Goal: Find contact information: Find contact information

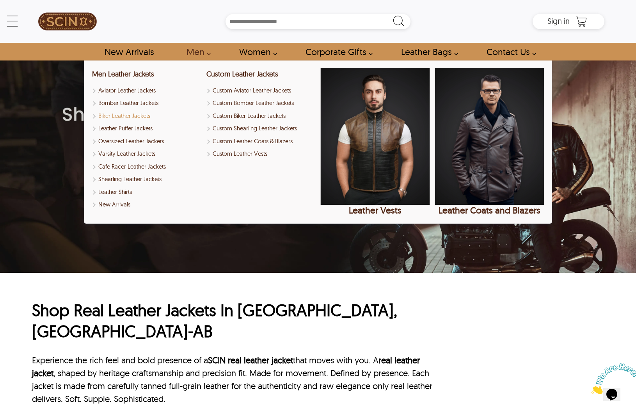
click at [138, 119] on link "Biker Leather Jackets" at bounding box center [146, 116] width 109 height 9
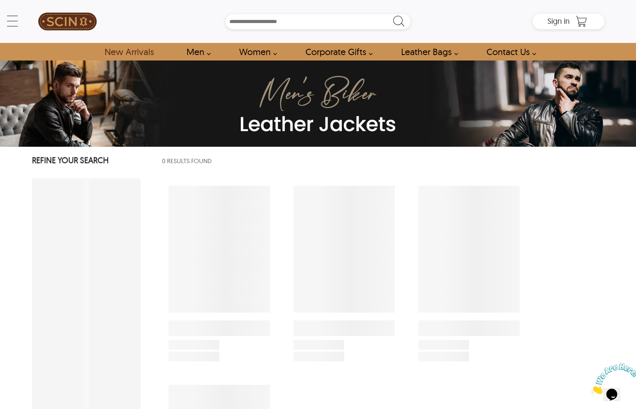
select select "********"
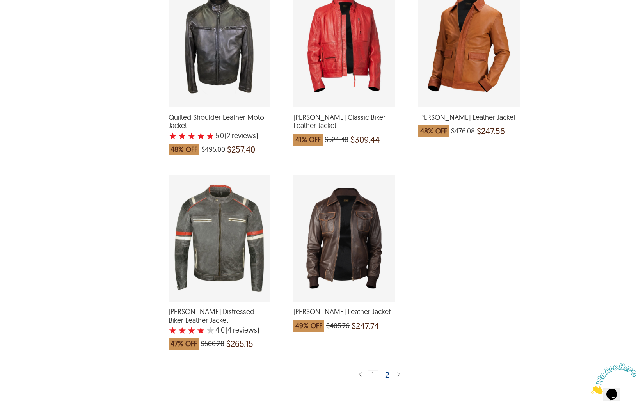
scroll to position [1950, 0]
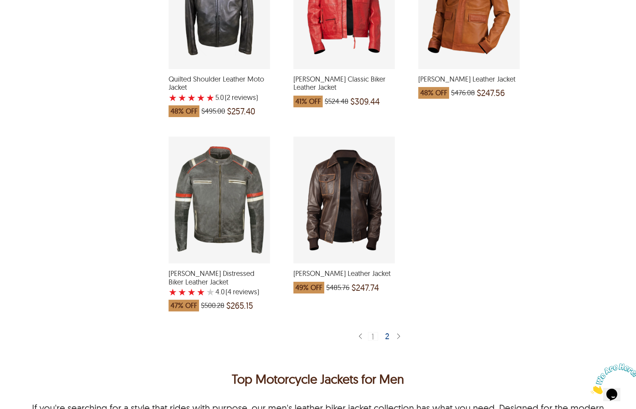
click at [390, 332] on div "2" at bounding box center [387, 336] width 11 height 8
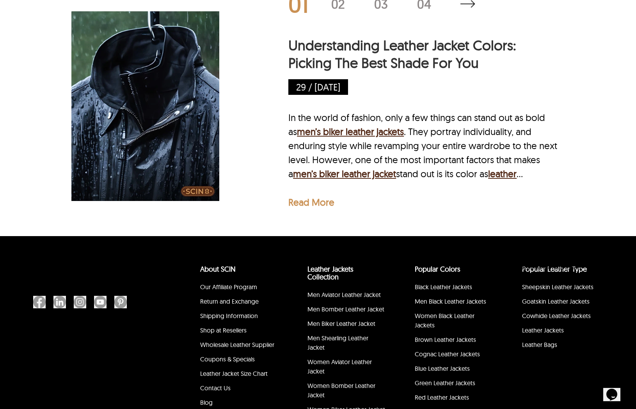
scroll to position [2876, 0]
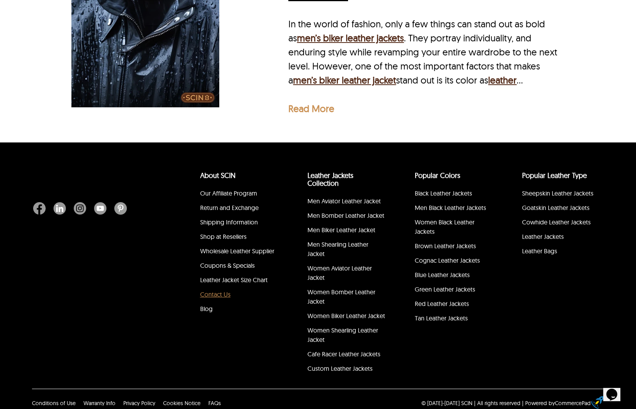
click at [219, 290] on link "Contact Us" at bounding box center [215, 294] width 30 height 8
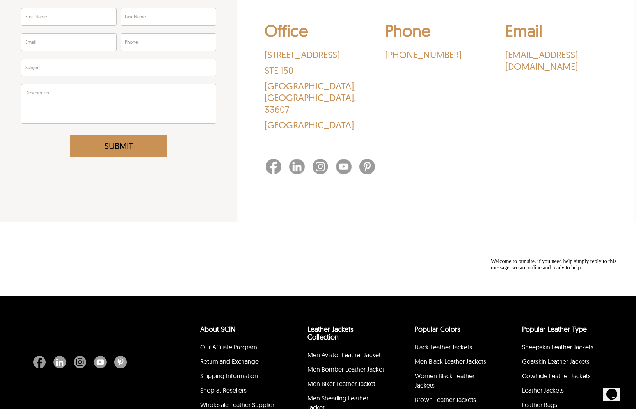
scroll to position [195, 0]
